Goal: Information Seeking & Learning: Learn about a topic

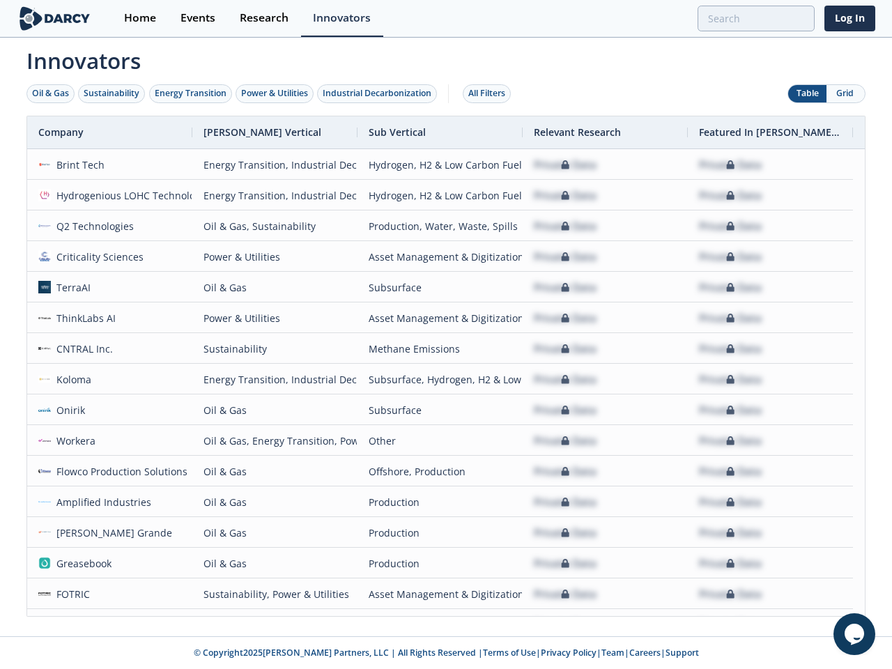
click at [51, 93] on div "Oil & Gas" at bounding box center [50, 93] width 37 height 13
click at [112, 93] on div "Sustainability" at bounding box center [112, 93] width 56 height 13
click at [191, 93] on div "Energy Transition" at bounding box center [191, 93] width 72 height 13
click at [276, 93] on div "Power & Utilities" at bounding box center [274, 93] width 67 height 13
click at [380, 93] on div "Industrial Decarbonization" at bounding box center [377, 93] width 109 height 13
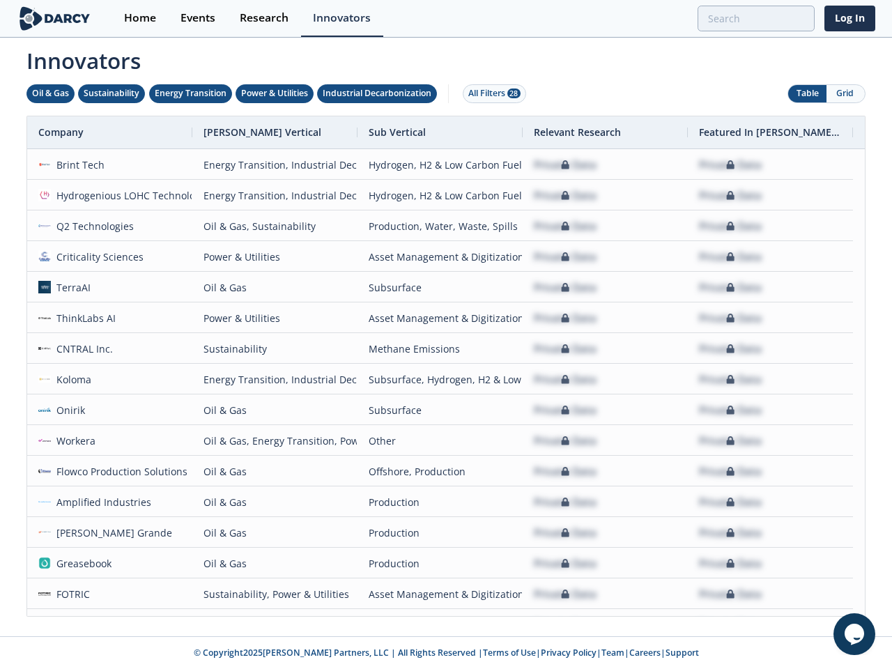
click at [491, 93] on div "All Filters 28" at bounding box center [495, 93] width 52 height 13
